Goal: Task Accomplishment & Management: Complete application form

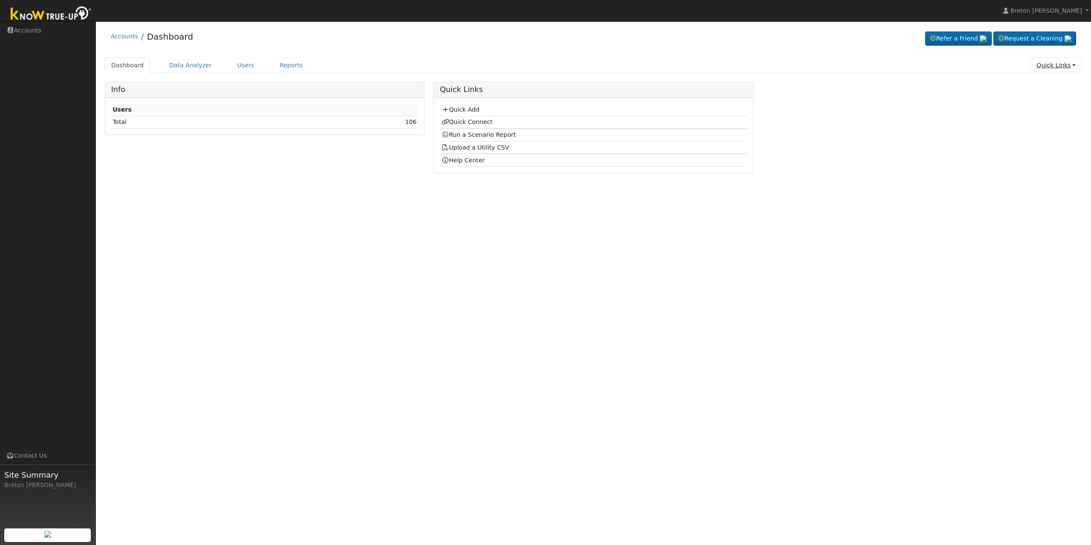
click at [1071, 66] on link "Quick Links" at bounding box center [1056, 66] width 52 height 16
click at [1009, 85] on icon at bounding box center [1005, 84] width 8 height 6
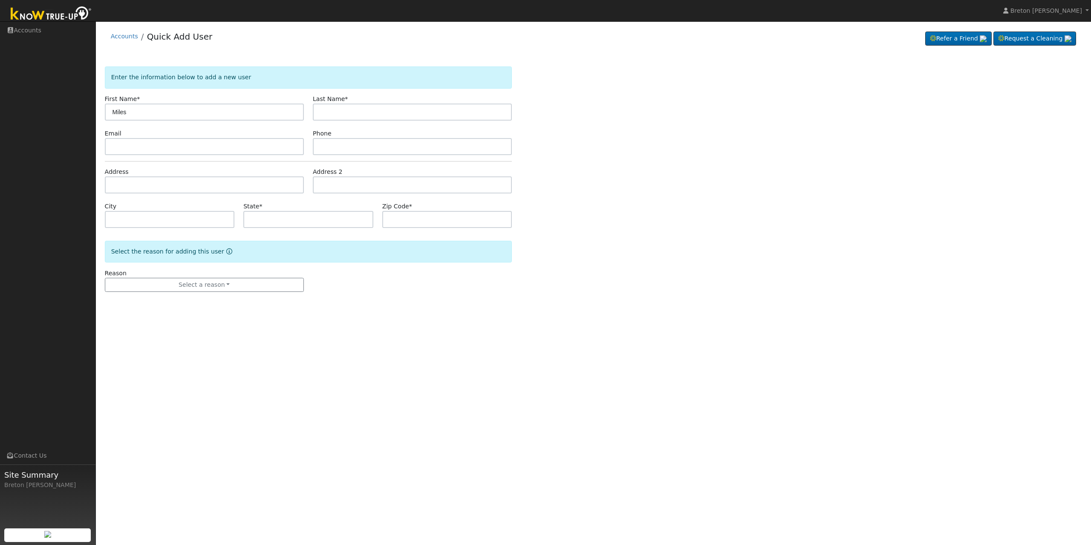
type input "Miles"
type input "[PERSON_NAME]"
type input "[STREET_ADDRESS][PERSON_NAME]"
type input "Coarsegold"
type input "CA"
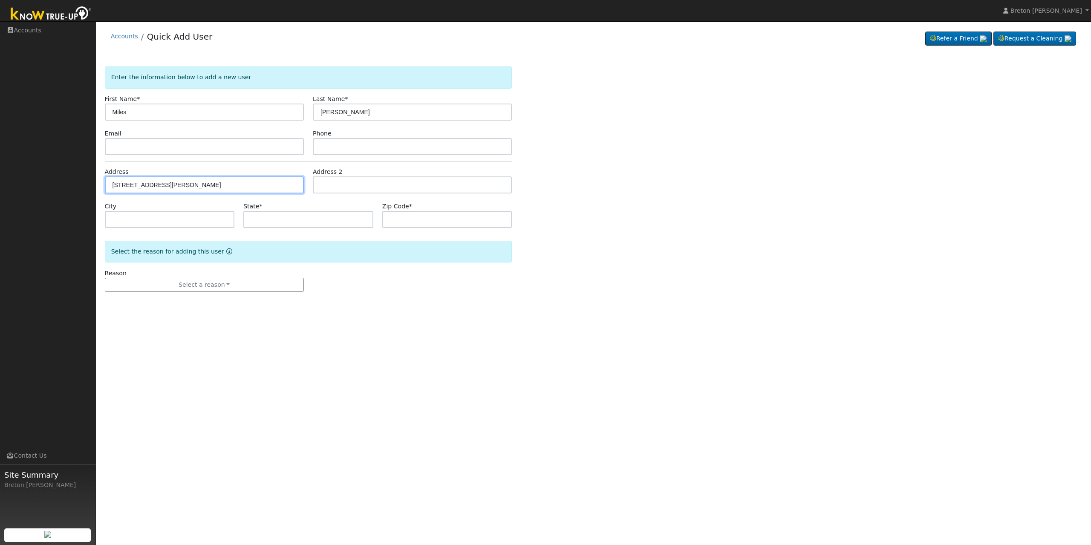
type input "93614"
click at [381, 385] on div "User Profile First name Last name Email Email Notifications No Emails No Emails…" at bounding box center [593, 283] width 995 height 524
click at [236, 273] on div "Reason Select a reason New lead New customer adding solar New customer has solar" at bounding box center [204, 280] width 208 height 23
click at [219, 281] on button "Select a reason" at bounding box center [204, 285] width 199 height 14
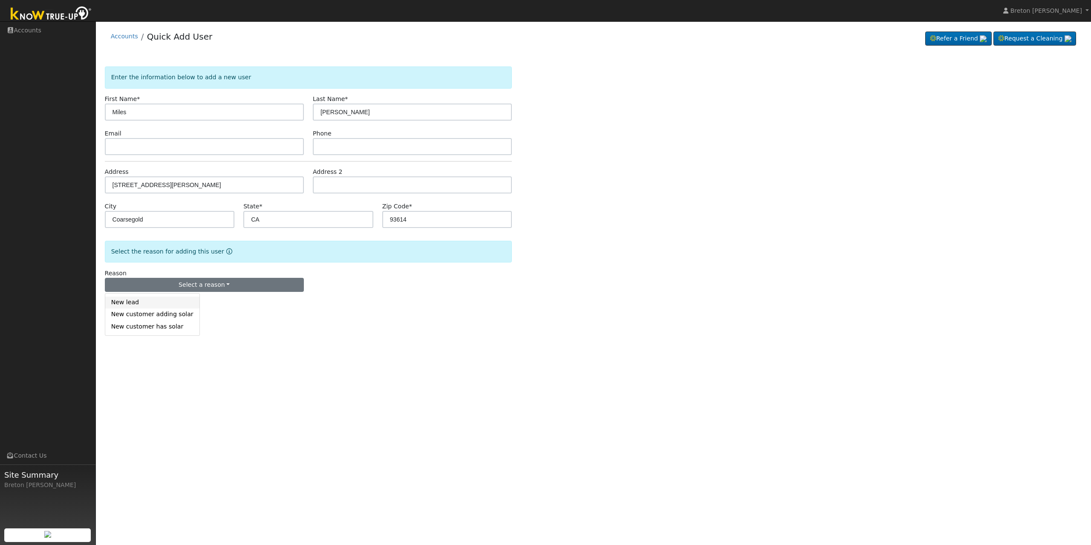
click at [169, 298] on link "New lead" at bounding box center [152, 303] width 94 height 12
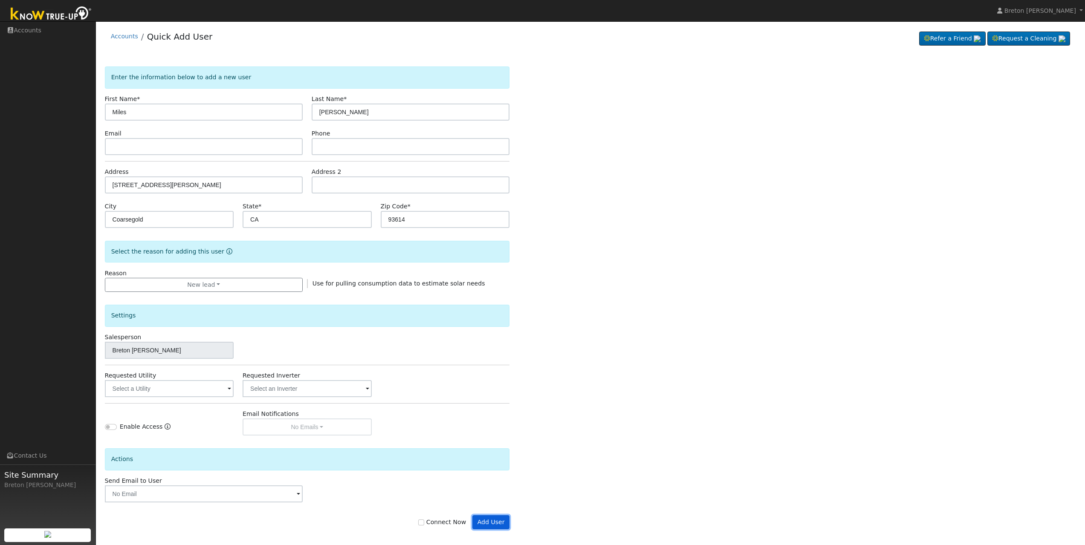
click at [502, 521] on button "Add User" at bounding box center [490, 522] width 37 height 14
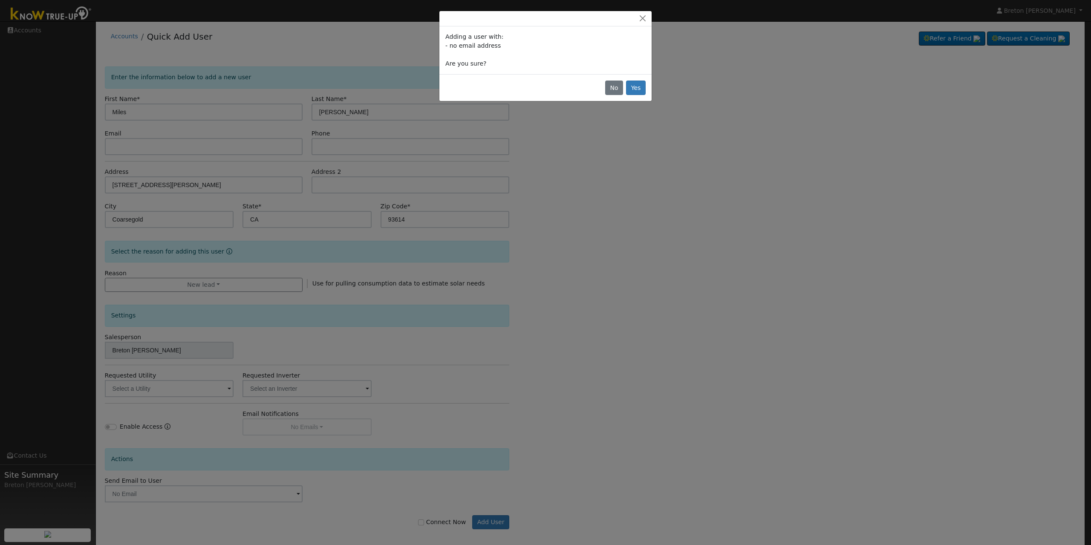
click at [626, 85] on div "No Yes" at bounding box center [545, 87] width 212 height 27
click at [634, 85] on button "Yes" at bounding box center [636, 88] width 20 height 14
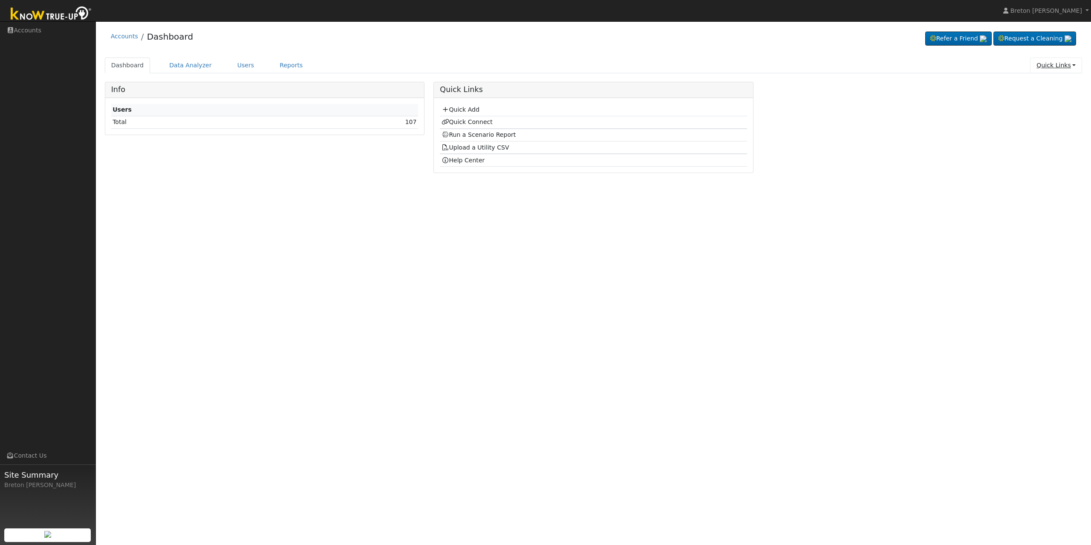
click at [1067, 69] on link "Quick Links" at bounding box center [1056, 66] width 52 height 16
click at [1036, 95] on link "Quick Connect" at bounding box center [1038, 95] width 87 height 12
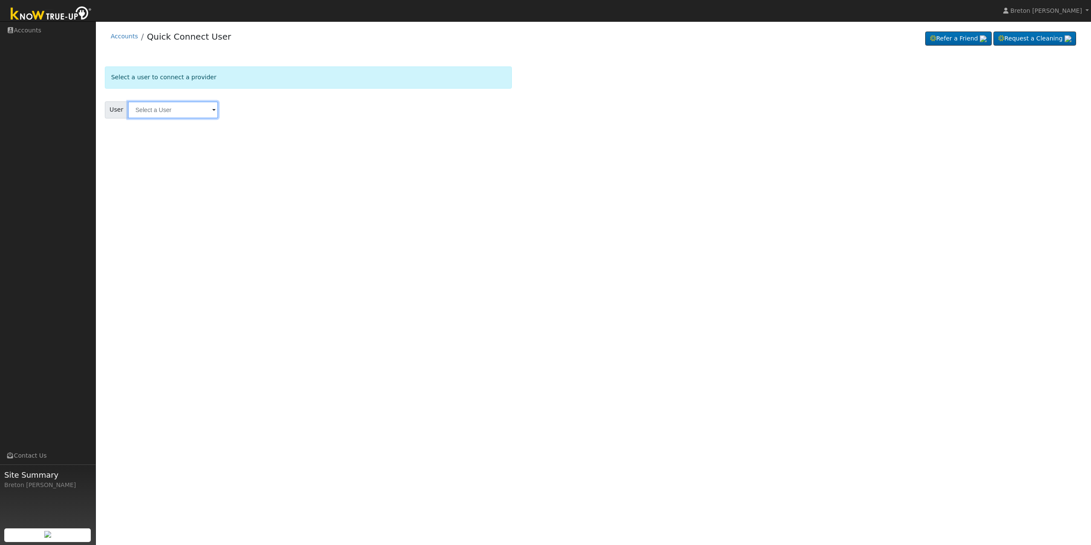
click at [165, 109] on input "text" at bounding box center [173, 109] width 90 height 17
click at [193, 107] on input "text" at bounding box center [173, 109] width 90 height 17
click at [225, 101] on div "User Results Enter text to search Enter text to search No history" at bounding box center [308, 109] width 407 height 17
click at [178, 104] on input "text" at bounding box center [173, 109] width 90 height 17
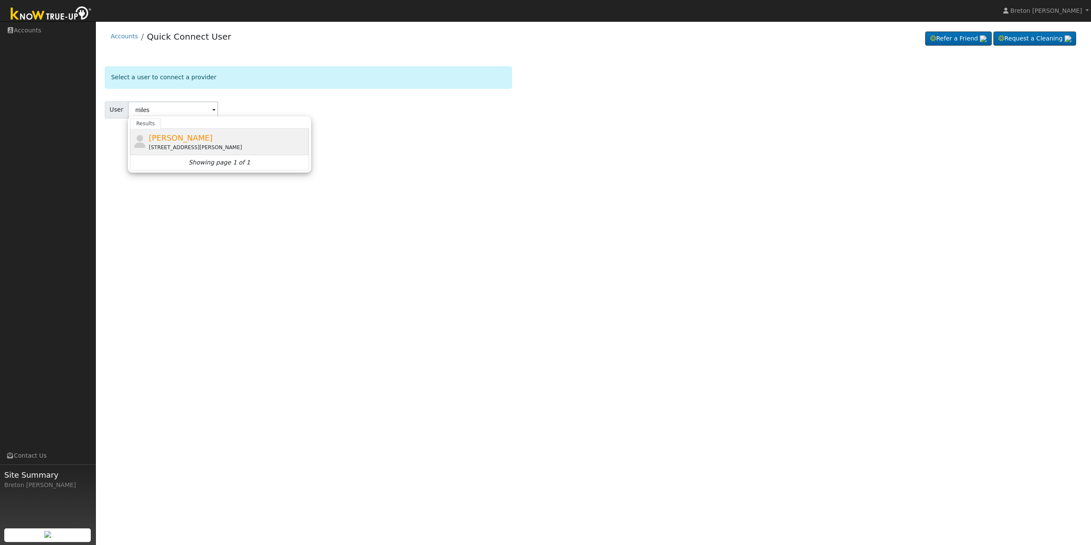
click at [157, 138] on span "Miles Howell" at bounding box center [181, 137] width 64 height 9
type input "Miles Howell"
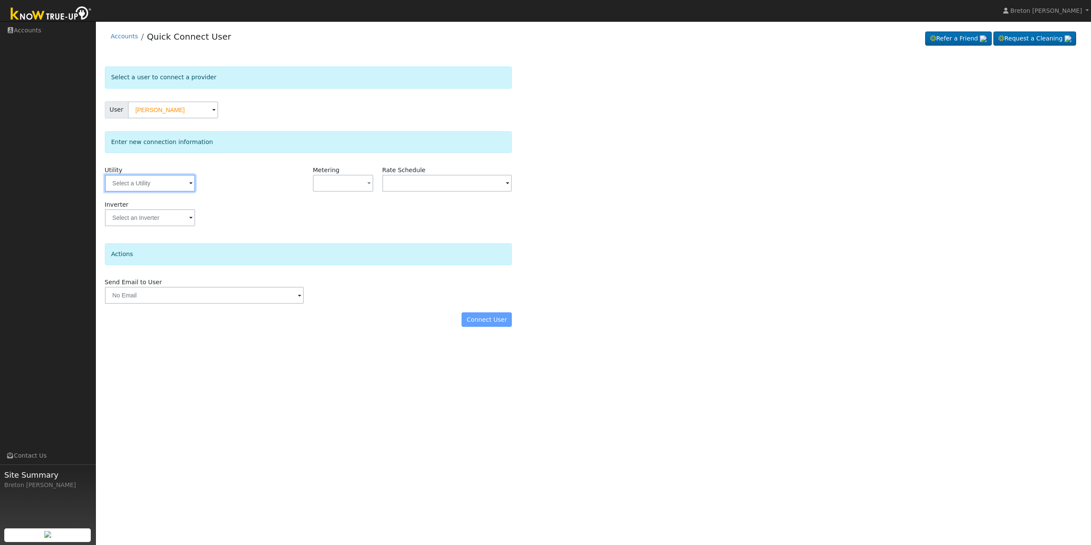
click at [147, 180] on input "text" at bounding box center [150, 183] width 90 height 17
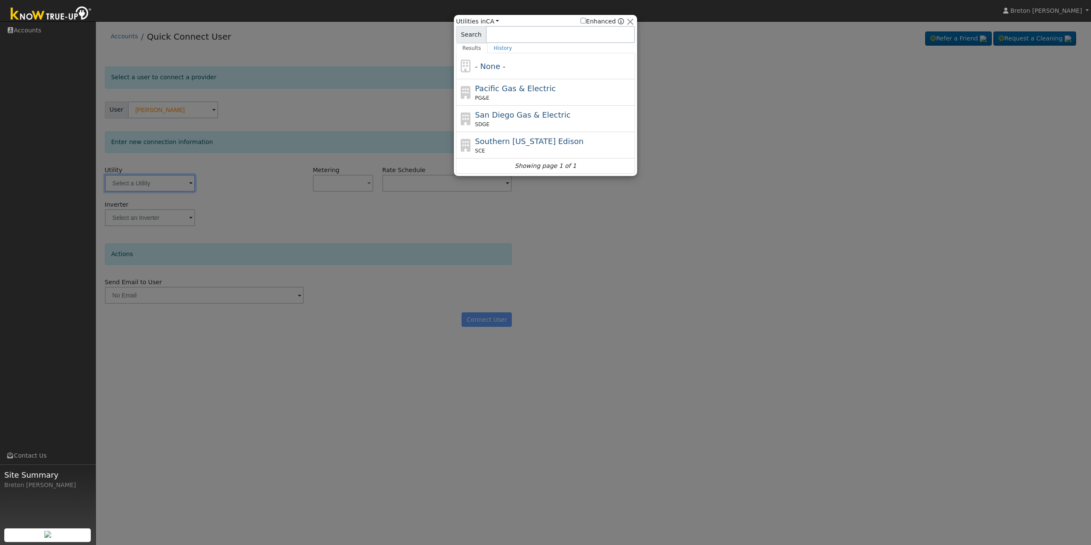
click at [476, 98] on span "PG&E" at bounding box center [482, 98] width 14 height 8
type input "PG&E"
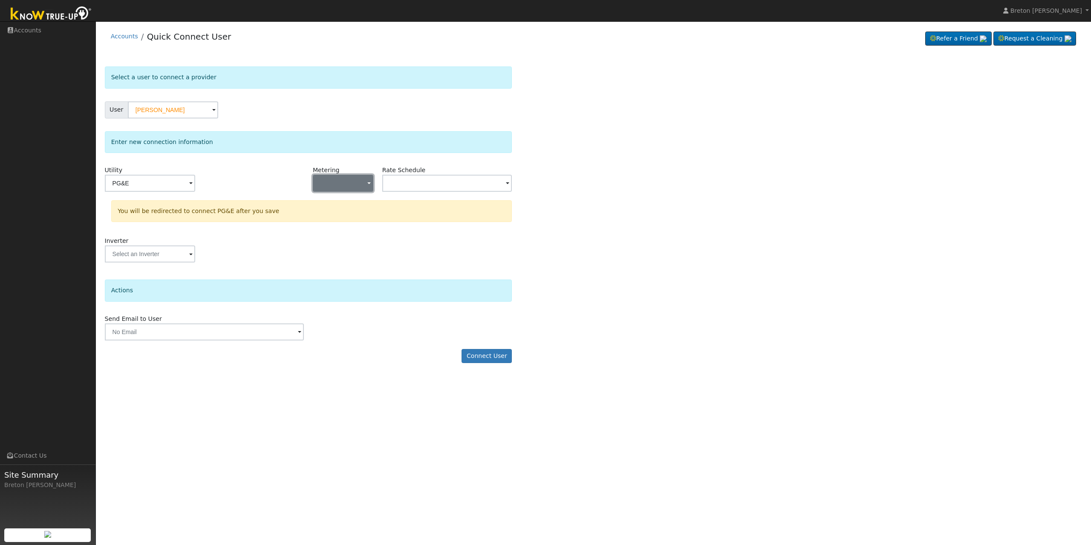
click at [355, 181] on button "button" at bounding box center [343, 183] width 61 height 17
click at [338, 211] on link "NEM" at bounding box center [342, 214] width 59 height 12
click at [195, 180] on input "text" at bounding box center [150, 183] width 90 height 17
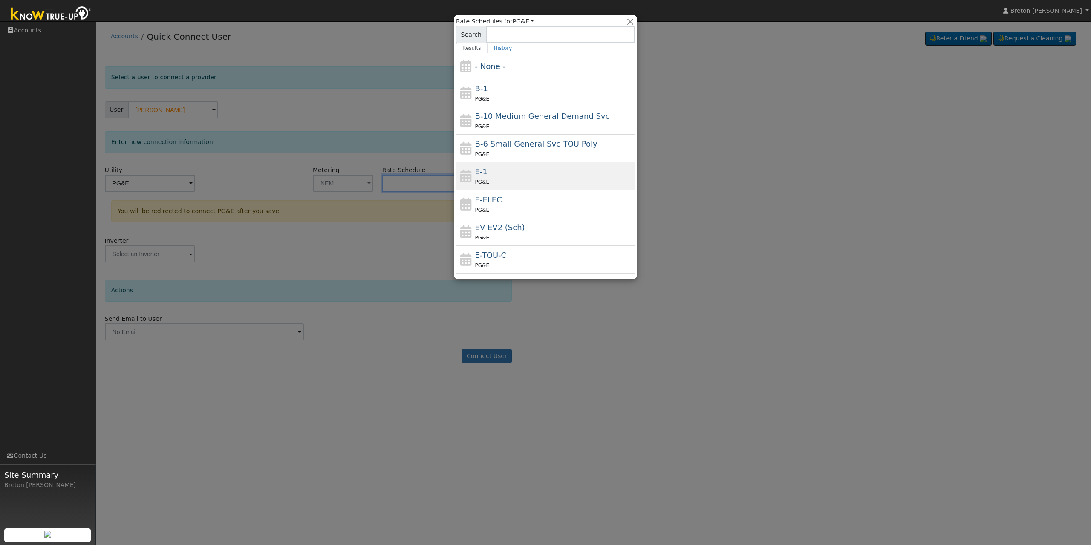
click at [488, 176] on div "E-1 PG&E" at bounding box center [554, 176] width 158 height 20
type input "E-1"
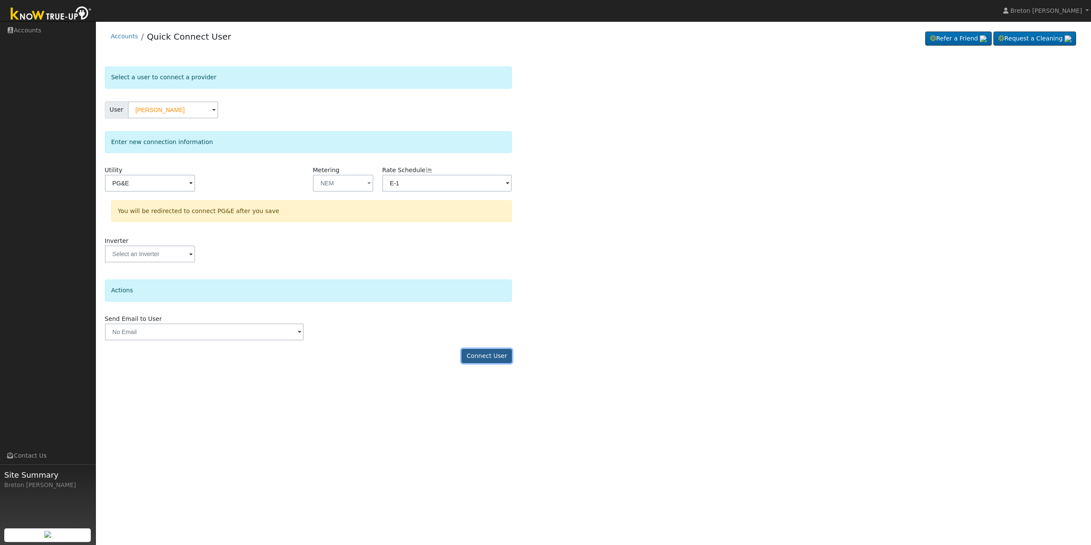
click at [488, 355] on button "Connect User" at bounding box center [487, 356] width 50 height 14
